Goal: Task Accomplishment & Management: Complete application form

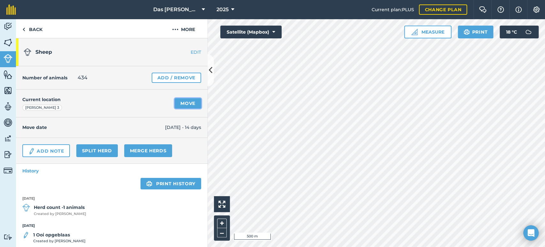
click at [183, 101] on link "Move" at bounding box center [188, 103] width 27 height 10
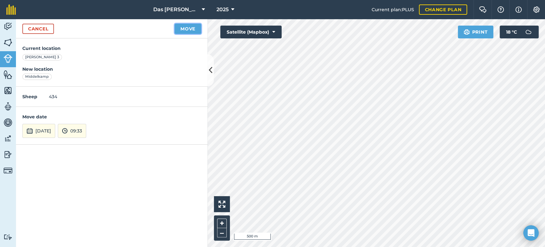
click at [181, 27] on button "Move" at bounding box center [188, 29] width 27 height 10
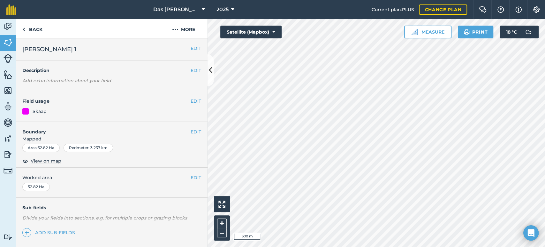
scroll to position [71, 0]
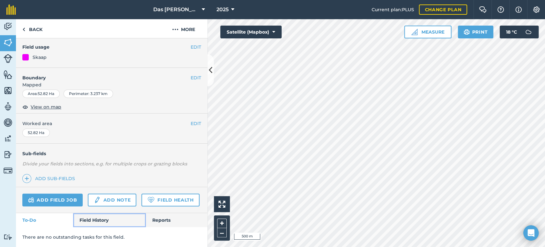
click at [94, 217] on link "Field History" at bounding box center [109, 220] width 73 height 14
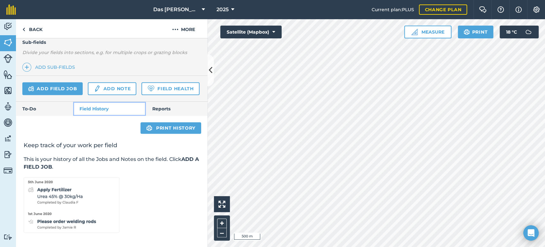
scroll to position [182, 0]
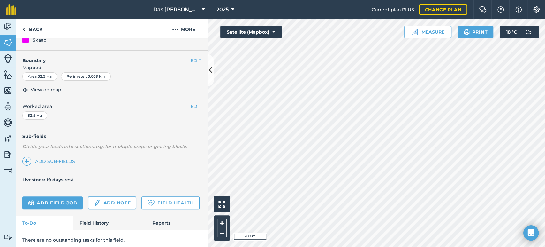
scroll to position [91, 0]
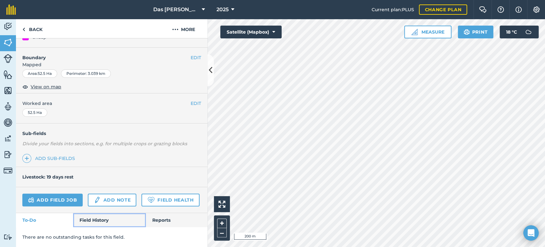
click at [100, 217] on link "Field History" at bounding box center [109, 220] width 73 height 14
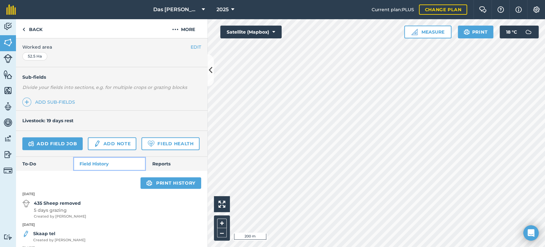
scroll to position [173, 0]
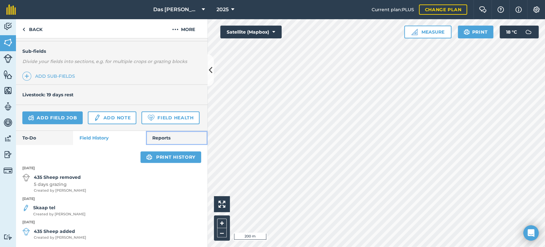
click at [154, 137] on link "Reports" at bounding box center [177, 138] width 62 height 14
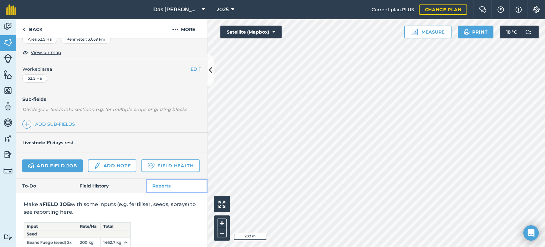
scroll to position [173, 0]
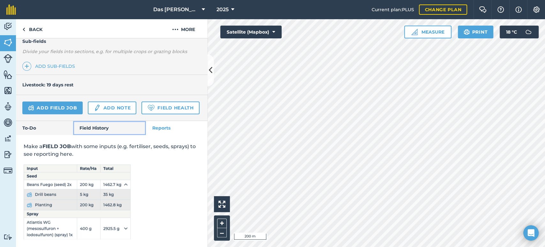
click at [93, 135] on link "Field History" at bounding box center [109, 128] width 73 height 14
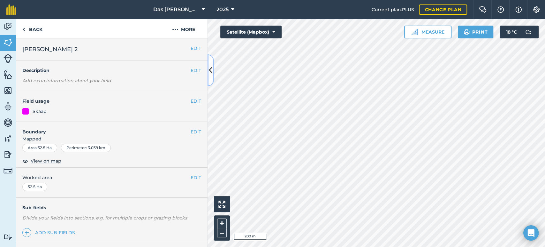
click at [210, 71] on icon at bounding box center [211, 70] width 4 height 11
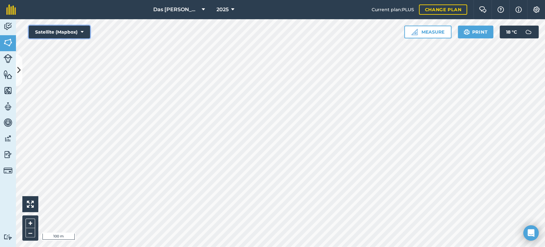
click at [81, 27] on button "Satellite (Mapbox)" at bounding box center [59, 32] width 61 height 13
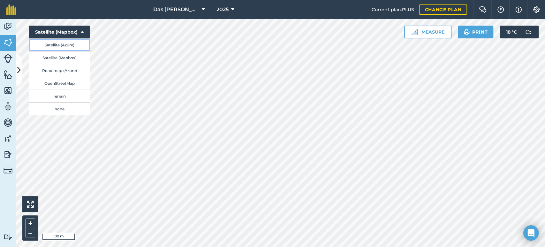
click at [80, 48] on button "Satellite (Azure)" at bounding box center [59, 44] width 61 height 13
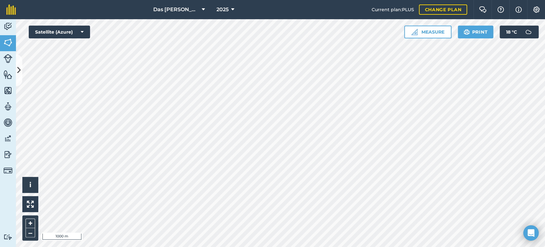
click at [454, 246] on html "Das Ram Boerdery 2025 Current plan : PLUS Change plan Farm Chat Help Info Setti…" at bounding box center [272, 123] width 545 height 247
click at [21, 68] on button at bounding box center [19, 70] width 6 height 32
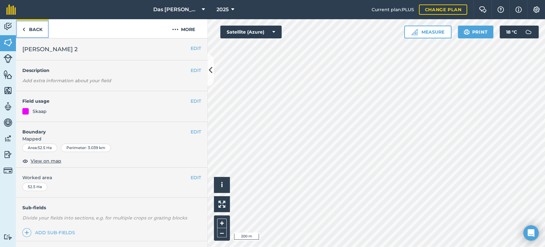
click at [36, 27] on link "Back" at bounding box center [32, 28] width 33 height 19
click at [30, 27] on link "Back" at bounding box center [32, 28] width 33 height 19
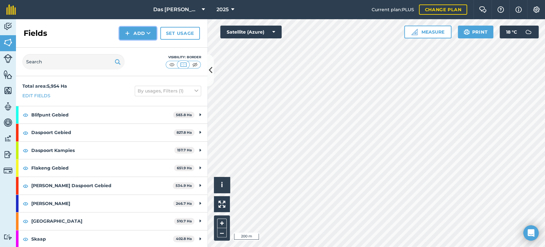
click at [146, 33] on button "Add" at bounding box center [138, 33] width 37 height 13
click at [142, 43] on link "Draw" at bounding box center [137, 48] width 35 height 14
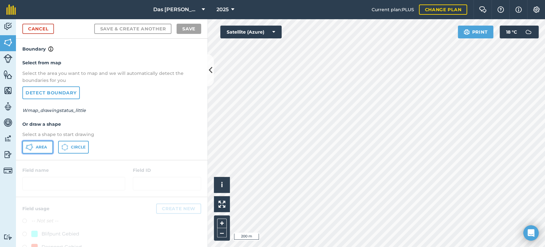
click at [44, 143] on button "Area" at bounding box center [37, 147] width 31 height 13
click at [48, 30] on link "Cancel" at bounding box center [38, 29] width 32 height 10
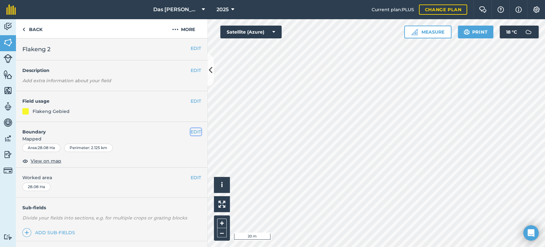
click at [191, 132] on button "EDIT" at bounding box center [196, 131] width 11 height 7
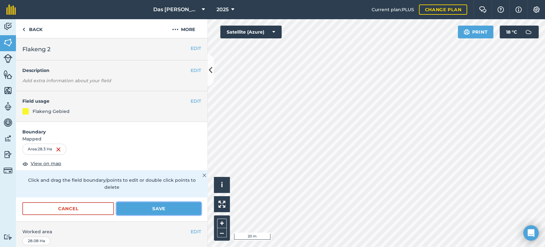
click at [176, 206] on button "Save" at bounding box center [159, 208] width 85 height 13
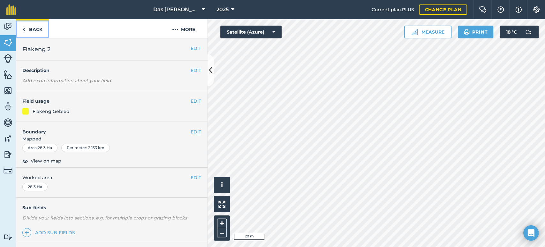
click at [33, 31] on link "Back" at bounding box center [32, 28] width 33 height 19
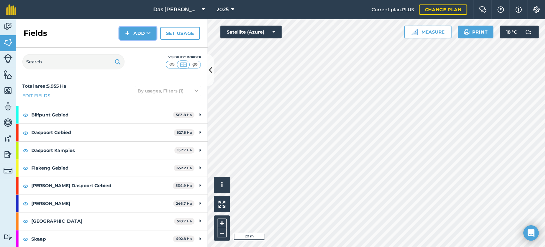
click at [142, 38] on button "Add" at bounding box center [138, 33] width 37 height 13
click at [152, 45] on link "Draw" at bounding box center [137, 48] width 35 height 14
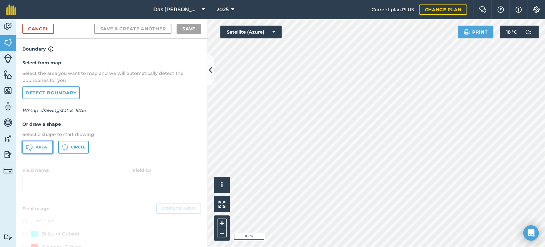
drag, startPoint x: 41, startPoint y: 144, endPoint x: 122, endPoint y: 156, distance: 81.7
click at [41, 144] on span "Area" at bounding box center [41, 146] width 11 height 5
click at [219, 204] on div "Click to start drawing i © 2025 TomTom, Microsoft 20 m + – Satellite (Azure) Pr…" at bounding box center [377, 132] width 338 height 227
click at [315, 177] on div "Click to start drawing i © 2025 TomTom, Microsoft 20 m + – Satellite (Azure) Pr…" at bounding box center [377, 132] width 338 height 227
drag, startPoint x: 230, startPoint y: 196, endPoint x: 263, endPoint y: 34, distance: 166.1
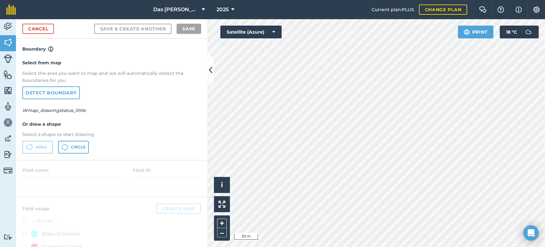
click at [263, 34] on div "Click to start drawing i © 2025 TomTom, Microsoft 20 m + – Satellite (Azure) Pr…" at bounding box center [377, 132] width 338 height 227
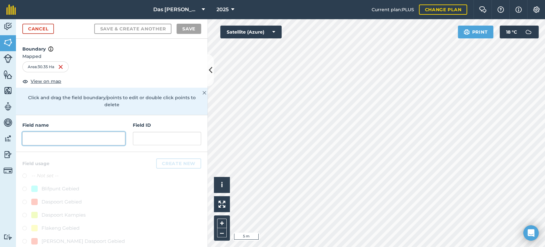
click at [107, 142] on input "text" at bounding box center [73, 138] width 103 height 13
type input "a"
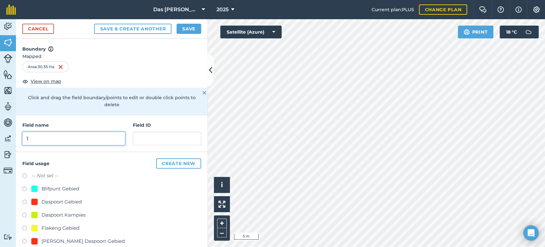
type input "1"
click at [195, 27] on button "Save" at bounding box center [189, 29] width 25 height 10
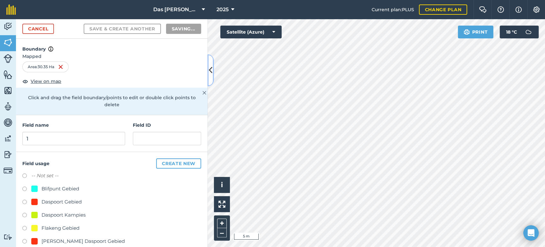
click at [210, 68] on icon at bounding box center [211, 70] width 4 height 11
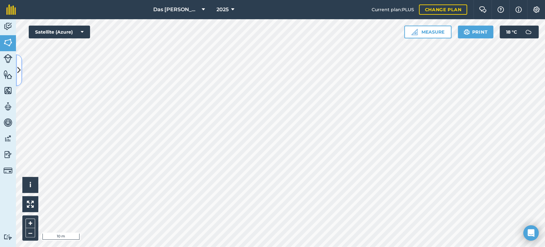
click at [17, 68] on button at bounding box center [19, 70] width 6 height 32
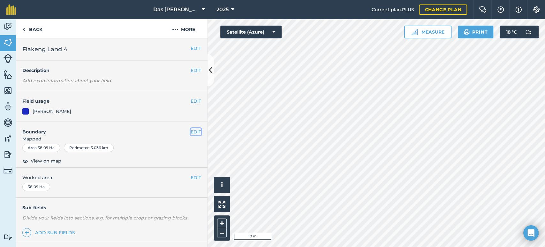
click at [193, 130] on button "EDIT" at bounding box center [196, 131] width 11 height 7
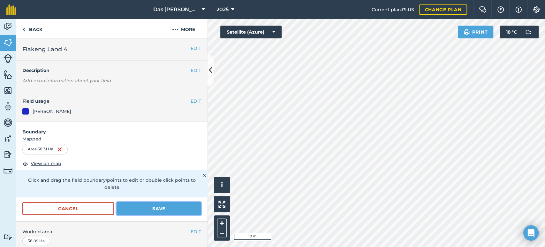
click at [157, 208] on button "Save" at bounding box center [159, 208] width 85 height 13
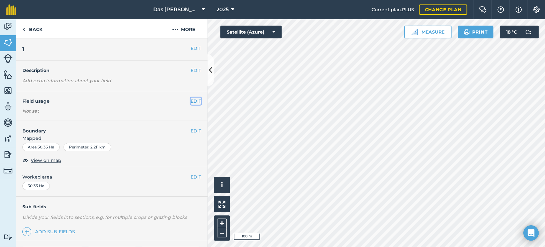
click at [191, 102] on button "EDIT" at bounding box center [196, 100] width 11 height 7
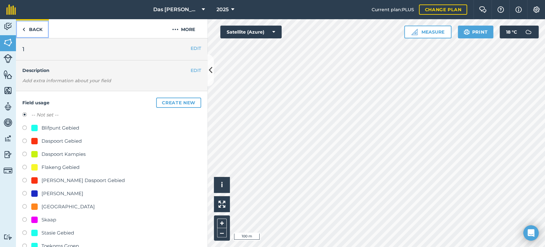
click at [33, 29] on link "Back" at bounding box center [32, 28] width 33 height 19
click at [177, 102] on button "Create new" at bounding box center [178, 102] width 45 height 10
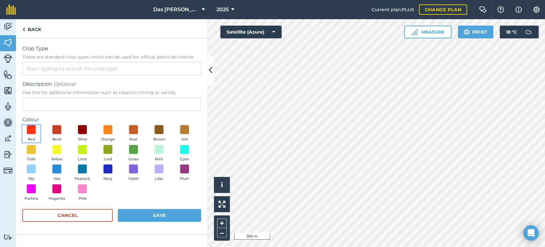
click at [26, 130] on button "Red" at bounding box center [31, 133] width 18 height 17
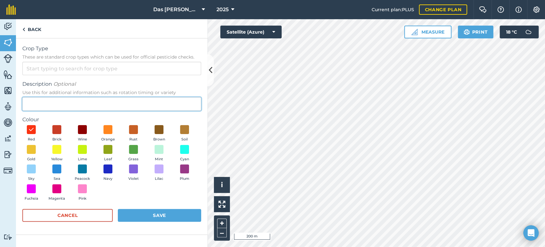
click at [54, 104] on input "Description Optional Use this for additional information such as rotation timin…" at bounding box center [111, 103] width 179 height 13
type input "Onbekend"
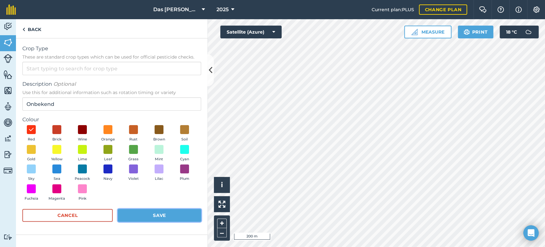
click at [182, 216] on button "Save" at bounding box center [159, 215] width 83 height 13
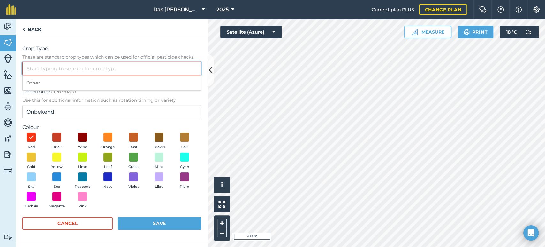
click at [59, 70] on input "Crop Type These are standard crop types which can be used for official pesticid…" at bounding box center [111, 68] width 179 height 13
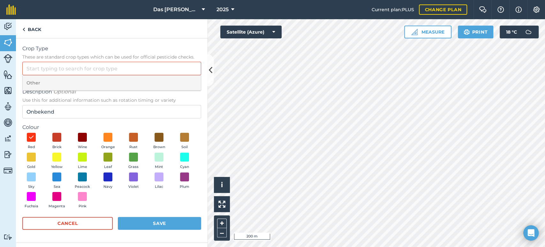
click at [42, 81] on li "Other" at bounding box center [112, 82] width 178 height 15
type input "Other"
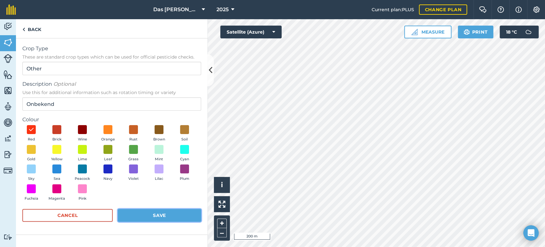
click at [169, 212] on button "Save" at bounding box center [159, 215] width 83 height 13
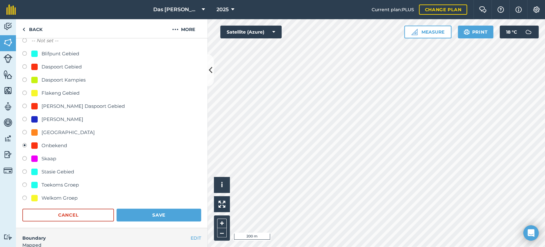
scroll to position [95, 0]
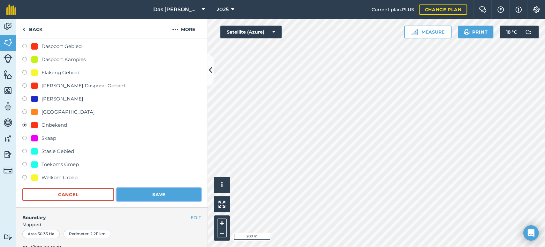
click at [141, 195] on button "Save" at bounding box center [159, 194] width 85 height 13
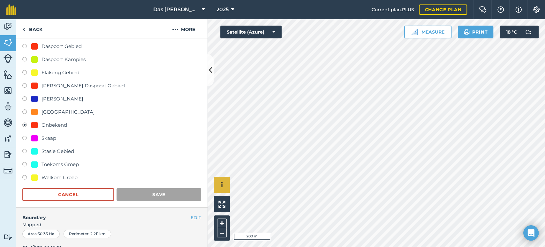
scroll to position [71, 0]
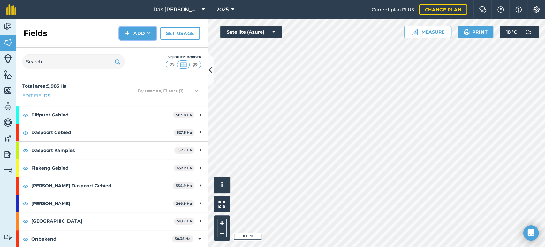
click at [153, 36] on button "Add" at bounding box center [138, 33] width 37 height 13
click at [148, 47] on link "Draw" at bounding box center [137, 48] width 35 height 14
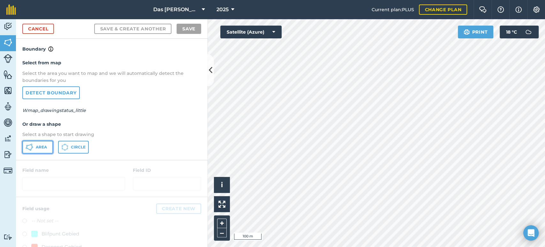
click at [43, 150] on button "Area" at bounding box center [37, 147] width 31 height 13
click at [276, 31] on div "Click to start drawing i © 2025 TomTom, Microsoft 20 m + – Satellite (Azure) Pr…" at bounding box center [377, 132] width 338 height 227
click at [269, 37] on div "Click to start drawing i © 2025 TomTom, Microsoft 20 m + – Satellite (Azure) Pr…" at bounding box center [377, 132] width 338 height 227
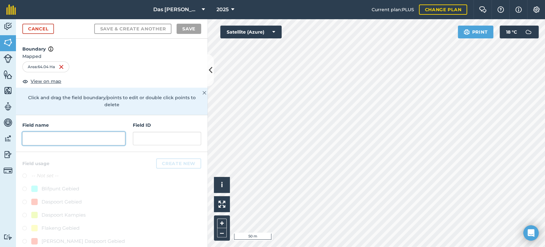
click at [107, 135] on input "text" at bounding box center [73, 138] width 103 height 13
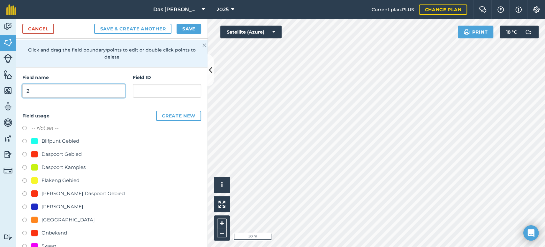
scroll to position [101, 0]
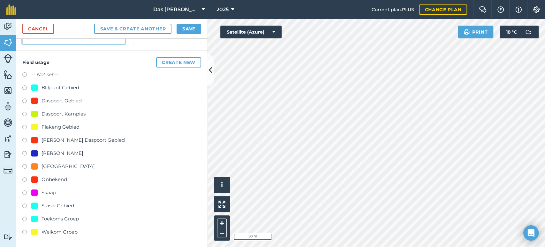
type input "2"
click at [49, 179] on div "Onbekend" at bounding box center [55, 179] width 26 height 8
radio input "true"
click at [189, 26] on button "Save" at bounding box center [189, 29] width 25 height 10
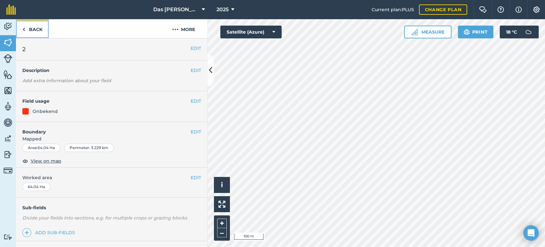
click at [31, 26] on link "Back" at bounding box center [32, 28] width 33 height 19
click at [39, 32] on link "Back" at bounding box center [32, 28] width 33 height 19
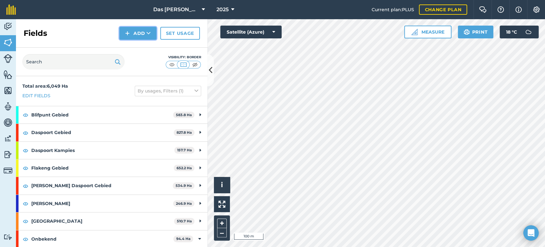
click at [144, 32] on button "Add" at bounding box center [138, 33] width 37 height 13
click at [139, 49] on link "Draw" at bounding box center [137, 48] width 35 height 14
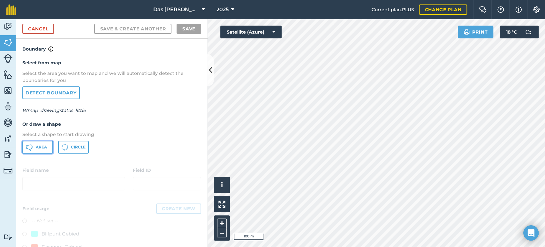
click at [40, 147] on span "Area" at bounding box center [41, 146] width 11 height 5
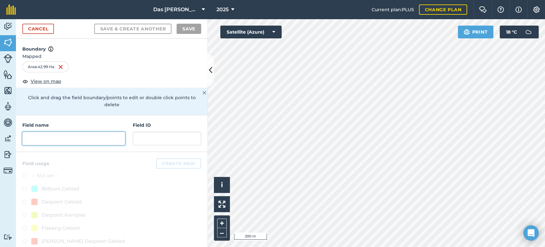
click at [95, 137] on input "text" at bounding box center [73, 138] width 103 height 13
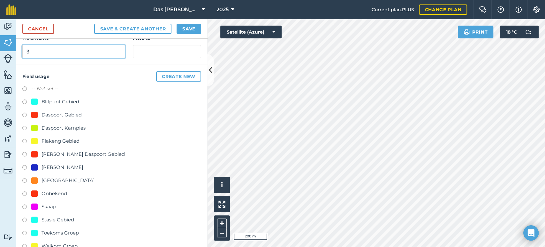
scroll to position [95, 0]
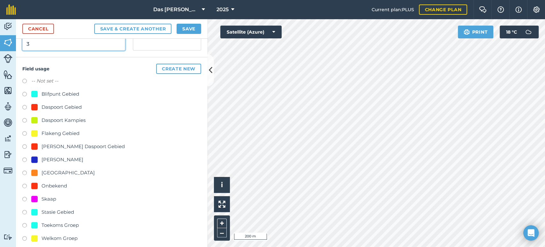
type input "3"
click at [59, 188] on div "Onbekend" at bounding box center [55, 186] width 26 height 8
radio input "true"
click at [188, 29] on button "Save" at bounding box center [189, 29] width 25 height 10
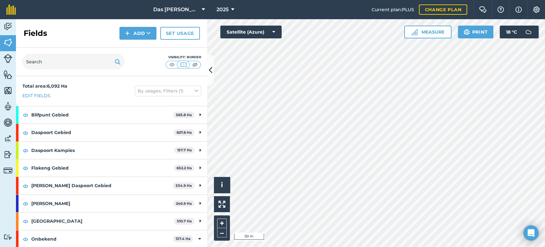
click at [149, 41] on div "Fields Add Set usage" at bounding box center [112, 33] width 192 height 28
click at [151, 39] on button "Add" at bounding box center [138, 33] width 37 height 13
click at [141, 45] on link "Draw" at bounding box center [137, 48] width 35 height 14
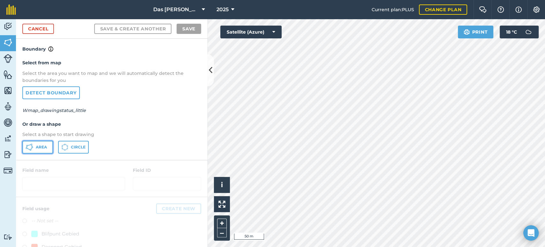
click at [37, 148] on span "Area" at bounding box center [41, 146] width 11 height 5
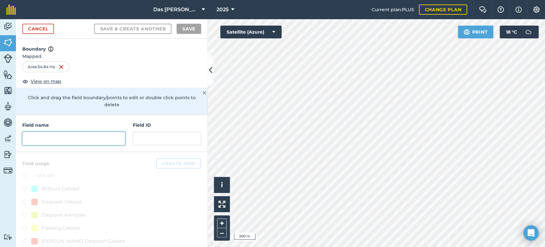
click at [96, 139] on input "text" at bounding box center [73, 138] width 103 height 13
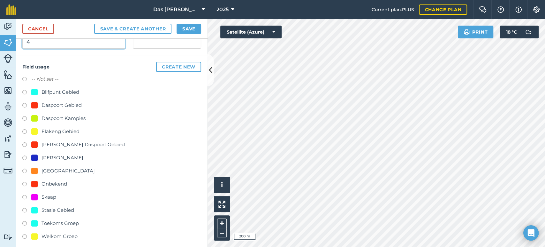
scroll to position [101, 0]
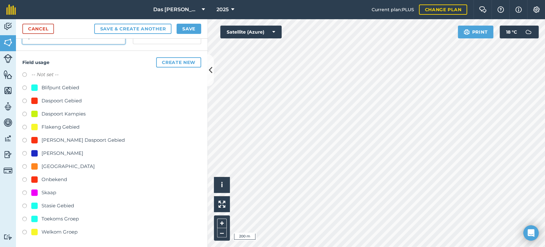
type input "4"
click at [56, 178] on div "Onbekend" at bounding box center [55, 179] width 26 height 8
radio input "true"
click at [193, 30] on button "Save" at bounding box center [189, 29] width 25 height 10
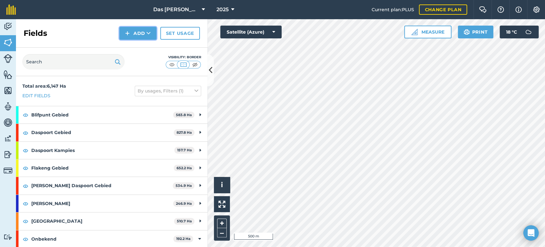
click at [146, 32] on button "Add" at bounding box center [138, 33] width 37 height 13
click at [150, 43] on link "Draw" at bounding box center [137, 48] width 35 height 14
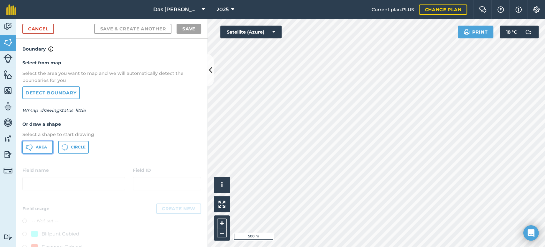
click at [36, 148] on span "Area" at bounding box center [41, 146] width 11 height 5
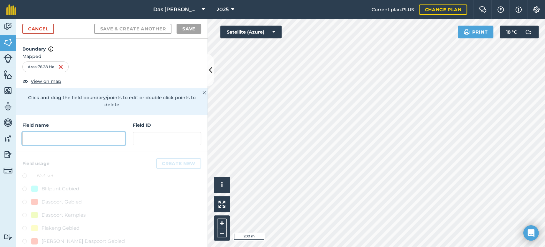
click at [87, 141] on input "text" at bounding box center [73, 138] width 103 height 13
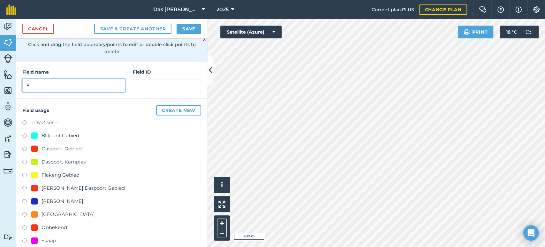
scroll to position [101, 0]
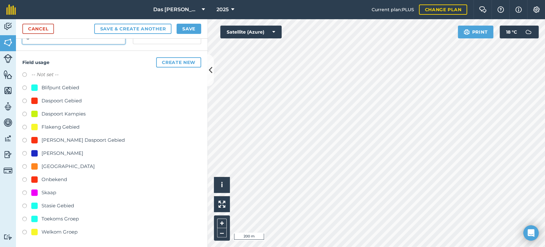
type input "5"
click at [57, 178] on div "Onbekend" at bounding box center [55, 179] width 26 height 8
radio input "true"
click at [194, 29] on button "Save" at bounding box center [189, 29] width 25 height 10
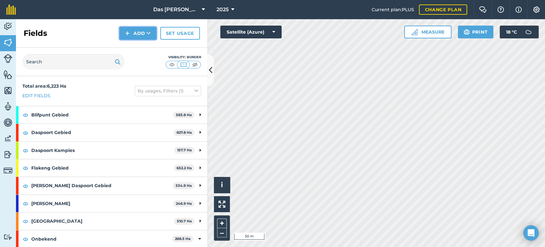
drag, startPoint x: 143, startPoint y: 30, endPoint x: 151, endPoint y: 35, distance: 9.2
click at [145, 31] on button "Add" at bounding box center [138, 33] width 37 height 13
click at [145, 45] on link "Draw" at bounding box center [137, 48] width 35 height 14
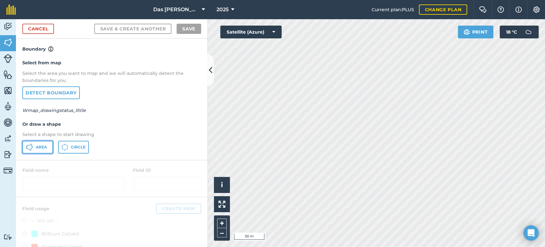
click at [40, 147] on span "Area" at bounding box center [41, 146] width 11 height 5
click at [250, 33] on button "Satellite (Azure)" at bounding box center [250, 32] width 61 height 13
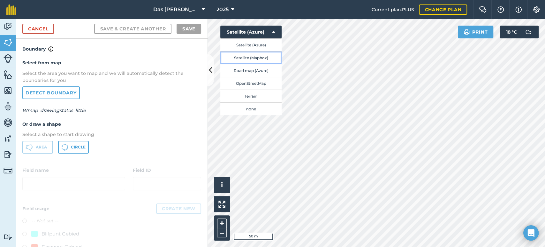
click at [257, 55] on button "Satellite (Mapbox)" at bounding box center [250, 57] width 61 height 13
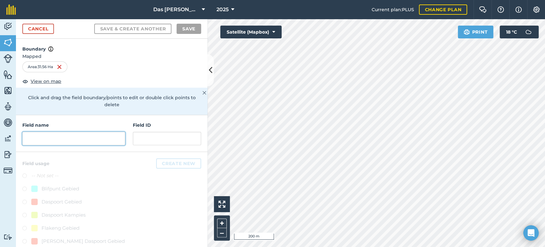
click at [105, 138] on input "text" at bounding box center [73, 138] width 103 height 13
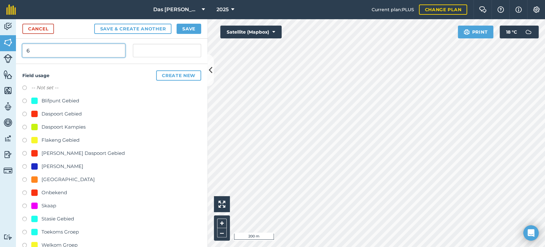
scroll to position [95, 0]
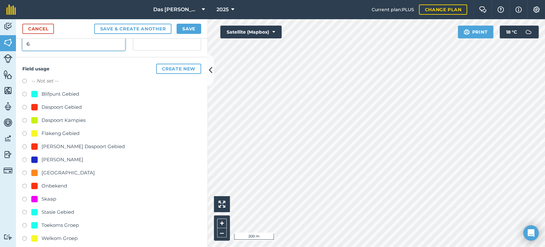
type input "6"
click at [56, 188] on div "Onbekend" at bounding box center [55, 186] width 26 height 8
radio input "true"
click at [193, 27] on button "Save" at bounding box center [189, 29] width 25 height 10
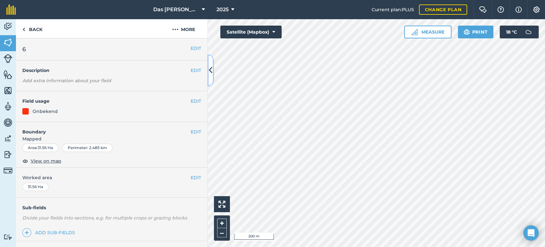
click at [211, 65] on icon at bounding box center [211, 70] width 4 height 11
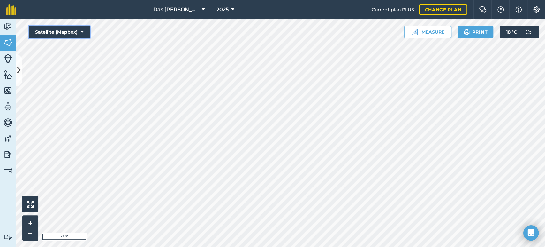
drag, startPoint x: 75, startPoint y: 28, endPoint x: 79, endPoint y: 30, distance: 3.9
click at [75, 30] on button "Satellite (Mapbox)" at bounding box center [59, 32] width 61 height 13
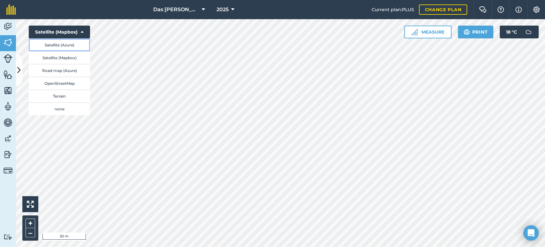
click at [69, 46] on button "Satellite (Azure)" at bounding box center [59, 44] width 61 height 13
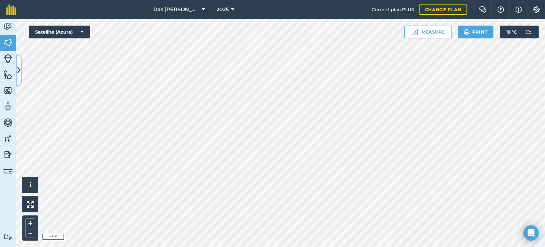
click at [18, 75] on icon at bounding box center [19, 70] width 4 height 11
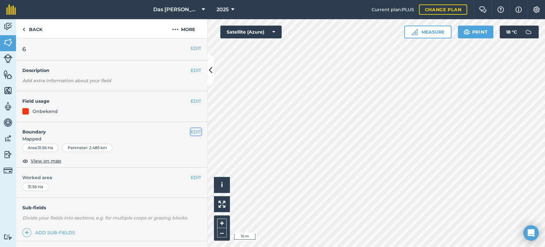
click at [191, 131] on button "EDIT" at bounding box center [196, 131] width 11 height 7
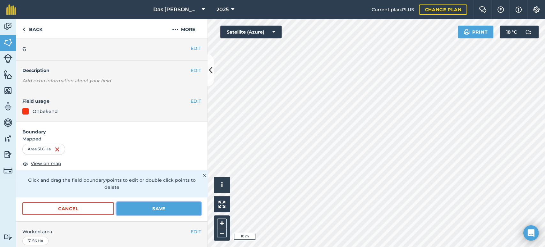
click at [166, 207] on button "Save" at bounding box center [159, 208] width 85 height 13
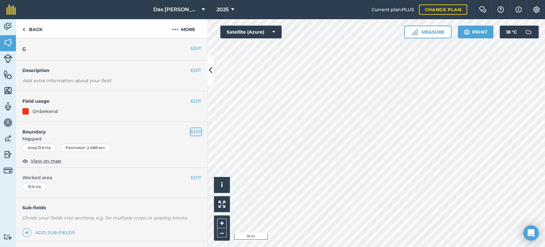
click at [196, 133] on button "EDIT" at bounding box center [196, 131] width 11 height 7
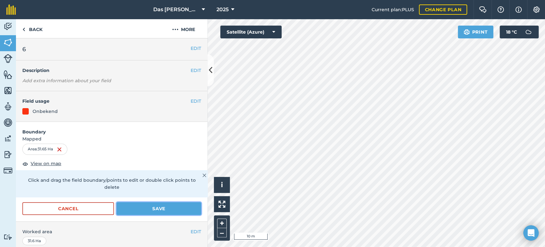
drag, startPoint x: 169, startPoint y: 205, endPoint x: 172, endPoint y: 201, distance: 5.2
click at [169, 206] on button "Save" at bounding box center [159, 208] width 85 height 13
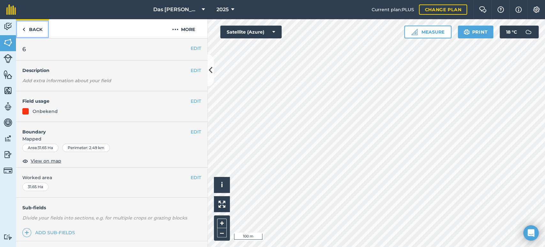
click at [35, 25] on link "Back" at bounding box center [32, 28] width 33 height 19
click at [35, 27] on link "Back" at bounding box center [32, 28] width 33 height 19
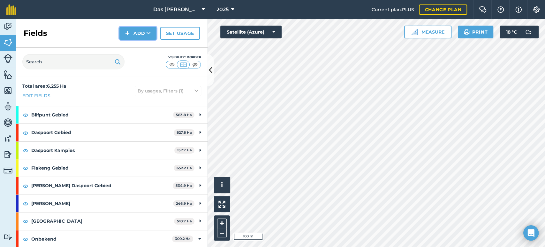
click at [138, 29] on button "Add" at bounding box center [138, 33] width 37 height 13
click at [141, 45] on link "Draw" at bounding box center [137, 48] width 35 height 14
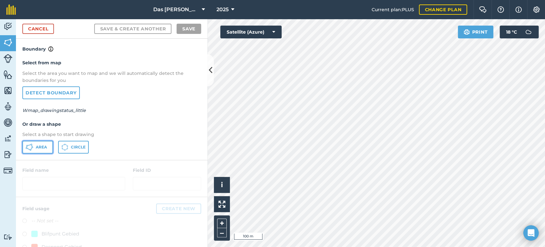
click at [36, 146] on span "Area" at bounding box center [41, 146] width 11 height 5
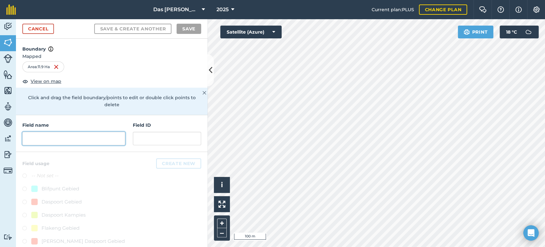
click at [68, 135] on input "text" at bounding box center [73, 138] width 103 height 13
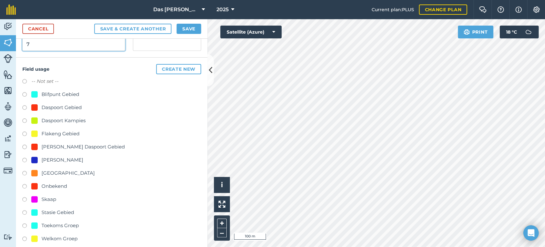
scroll to position [95, 0]
type input "7"
click at [50, 184] on div "Onbekend" at bounding box center [55, 186] width 26 height 8
radio input "true"
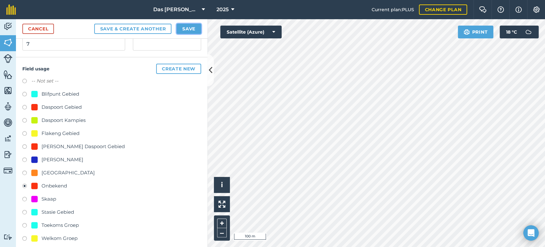
click at [196, 28] on button "Save" at bounding box center [189, 29] width 25 height 10
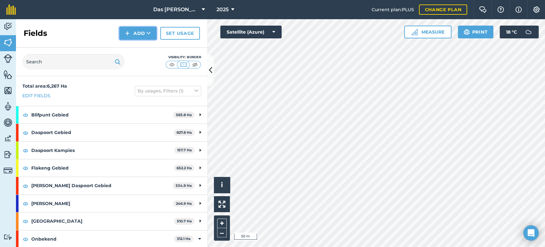
click at [151, 31] on icon at bounding box center [149, 33] width 4 height 6
click at [145, 43] on link "Draw" at bounding box center [137, 48] width 35 height 14
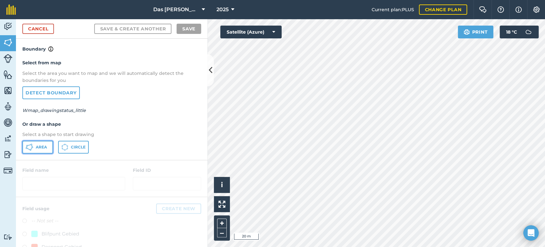
click at [38, 149] on span "Area" at bounding box center [41, 146] width 11 height 5
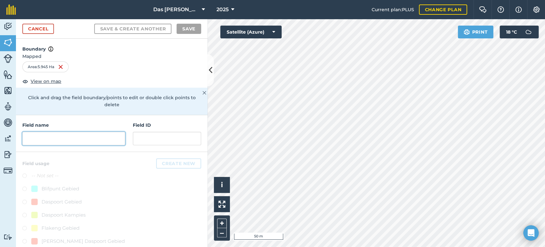
click at [49, 143] on input "text" at bounding box center [73, 138] width 103 height 13
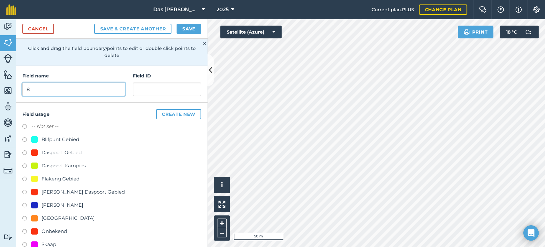
scroll to position [95, 0]
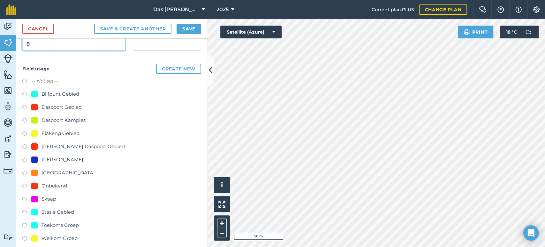
type input "8"
click at [50, 183] on div "Onbekend" at bounding box center [55, 186] width 26 height 8
radio input "true"
drag, startPoint x: 197, startPoint y: 31, endPoint x: 204, endPoint y: 42, distance: 12.6
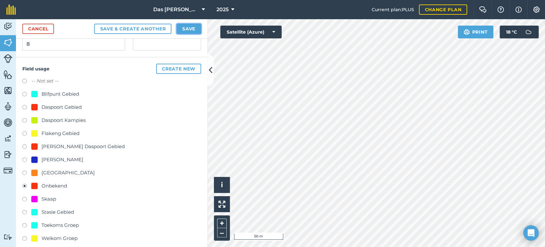
click at [198, 31] on button "Save" at bounding box center [189, 29] width 25 height 10
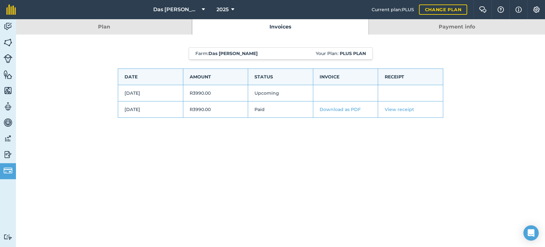
click at [344, 109] on link "Download as PDF" at bounding box center [340, 109] width 41 height 6
